Goal: Task Accomplishment & Management: Manage account settings

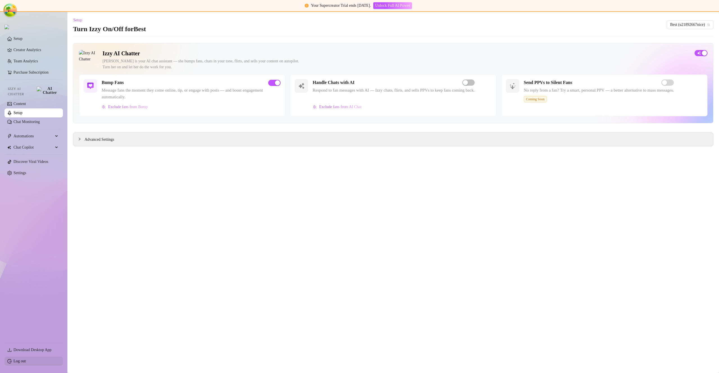
click at [26, 359] on link "Log out" at bounding box center [19, 361] width 12 height 4
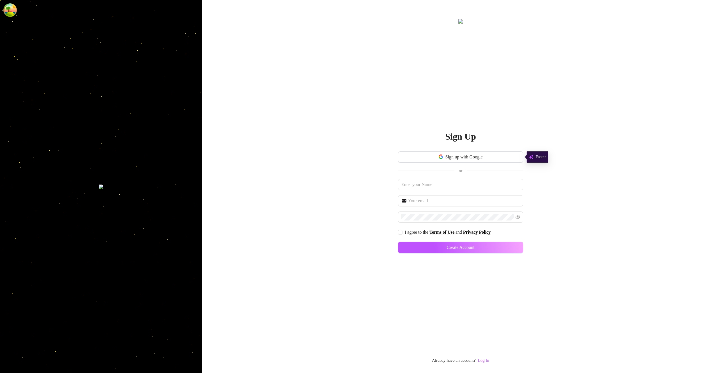
drag, startPoint x: 486, startPoint y: 357, endPoint x: 479, endPoint y: 345, distance: 13.7
click at [486, 358] on link "Log In" at bounding box center [482, 360] width 11 height 4
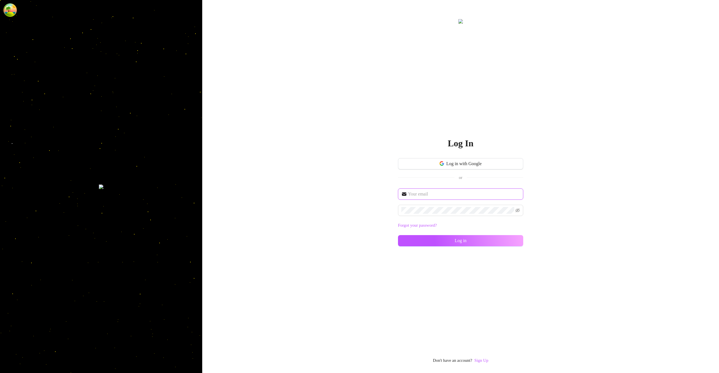
click at [425, 196] on input "text" at bounding box center [464, 194] width 112 height 7
type input "[EMAIL_ADDRESS][DOMAIN_NAME]"
click at [501, 239] on button "Log in" at bounding box center [460, 240] width 125 height 11
